Goal: Check status: Check status

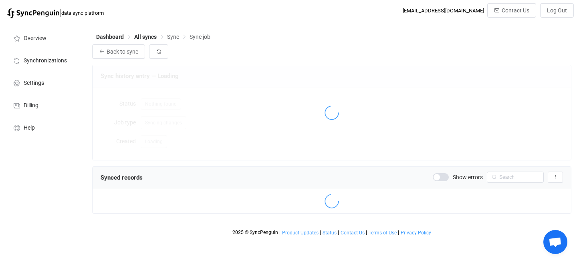
scroll to position [968, 0]
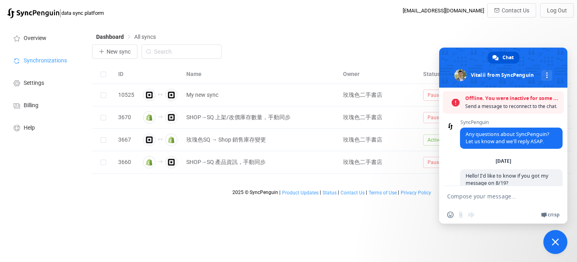
scroll to position [1503, 0]
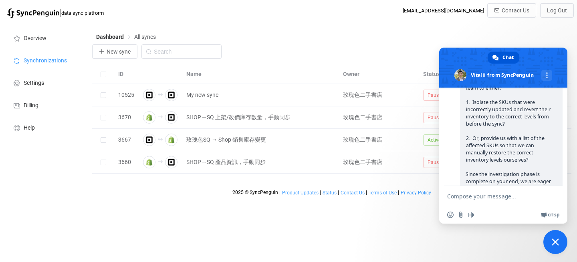
scroll to position [1455, 0]
